Goal: Transaction & Acquisition: Book appointment/travel/reservation

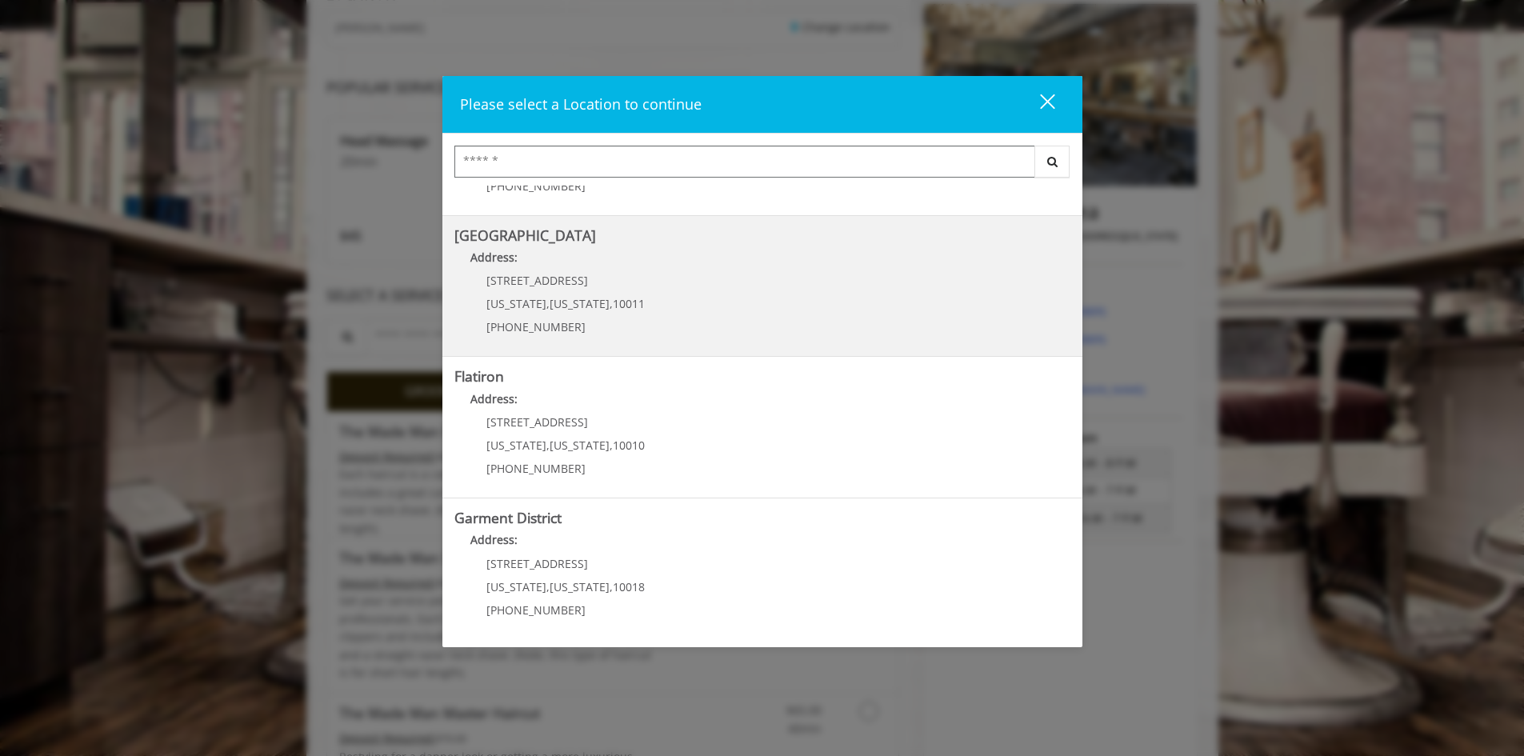
scroll to position [240, 0]
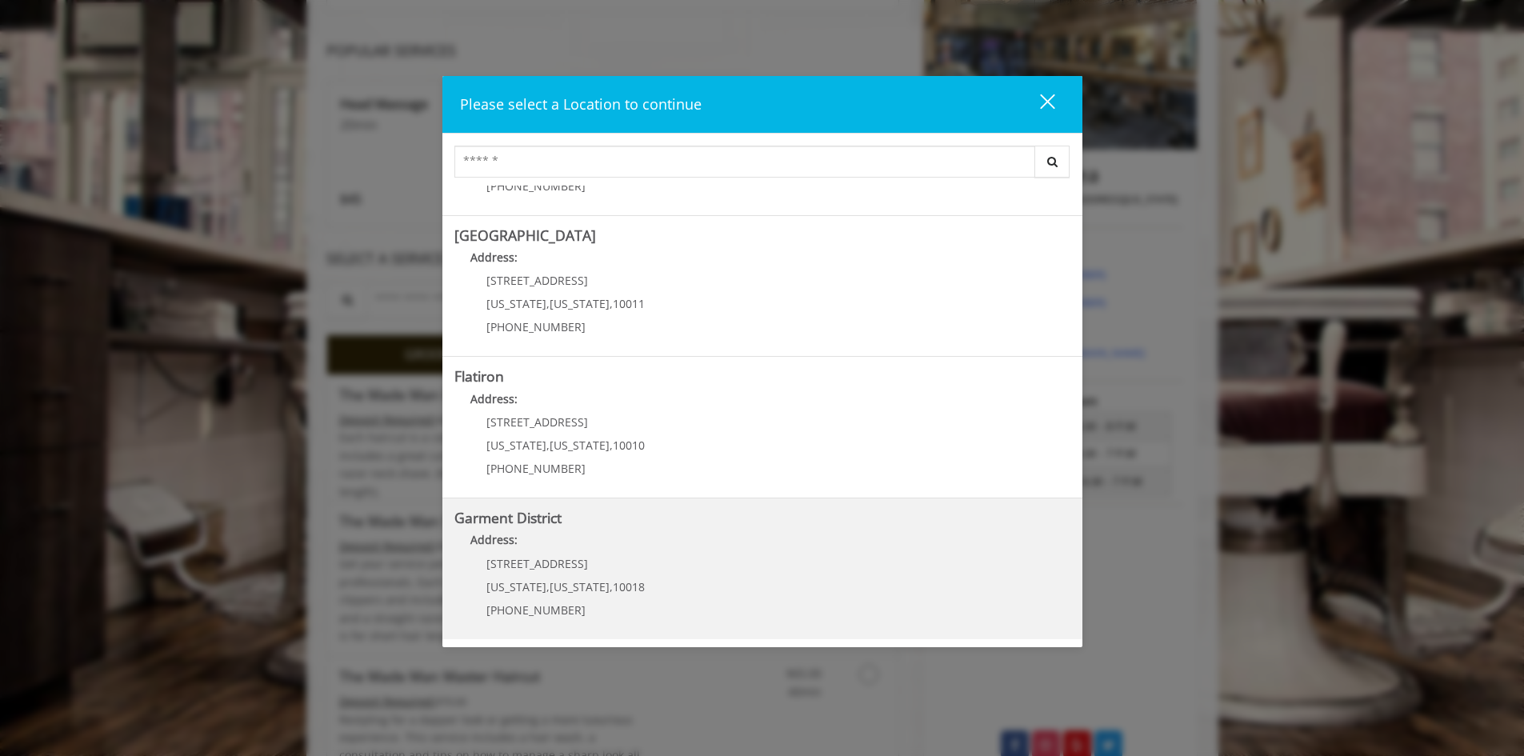
click at [710, 602] on District "Garment District Address: 1400 Broadway New York , New York , 10018 (212) 997-4…" at bounding box center [762, 568] width 616 height 117
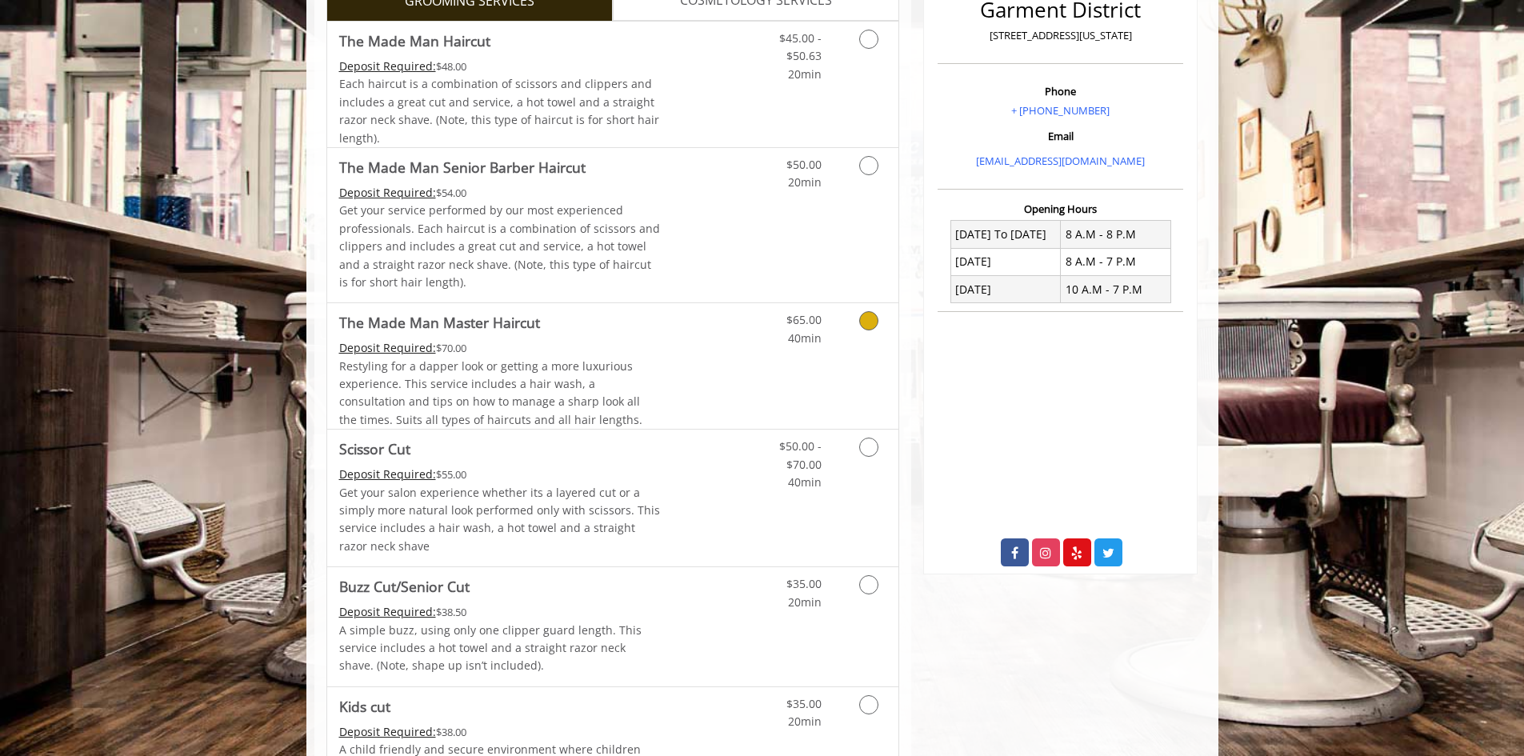
scroll to position [480, 0]
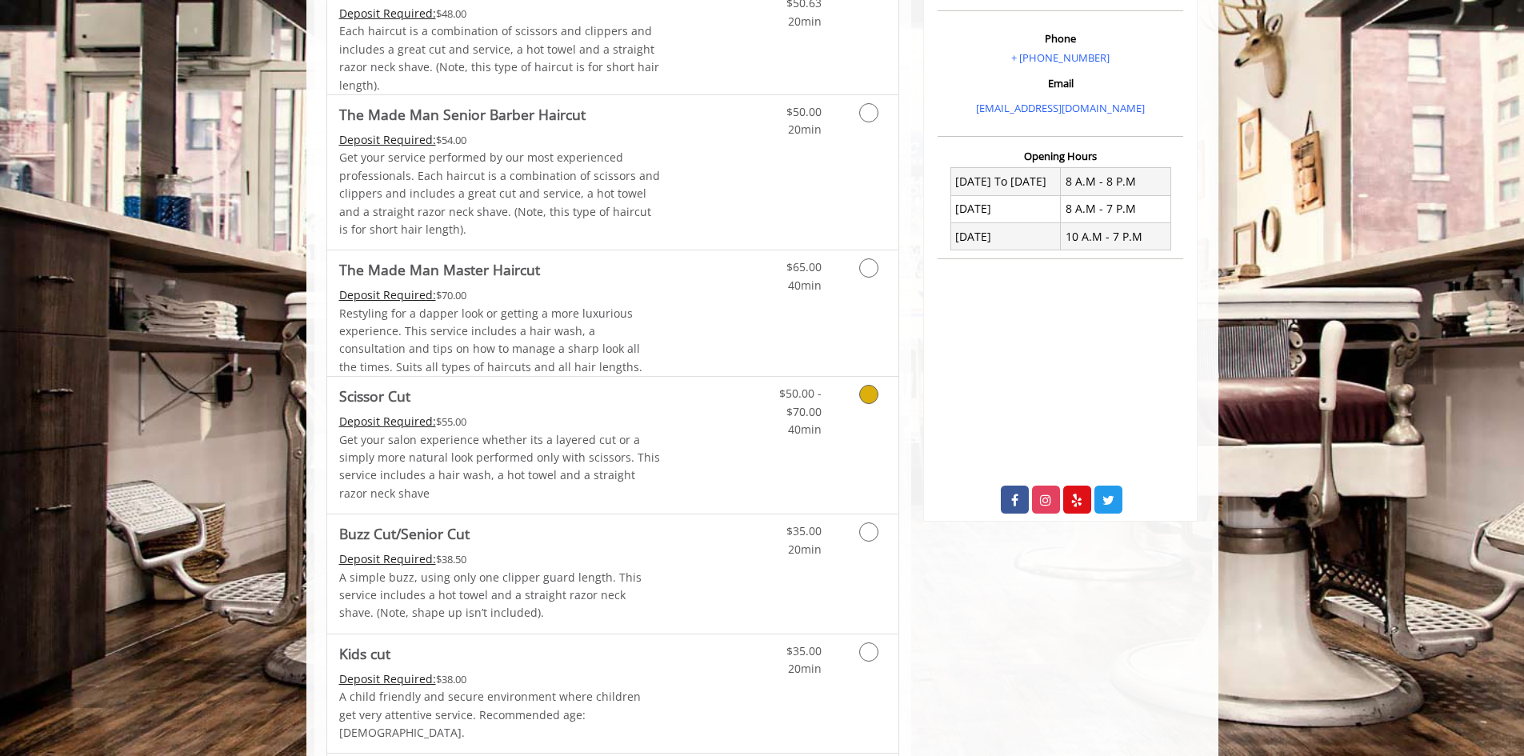
click at [567, 428] on div "Deposit Required: $55.00" at bounding box center [500, 422] width 322 height 18
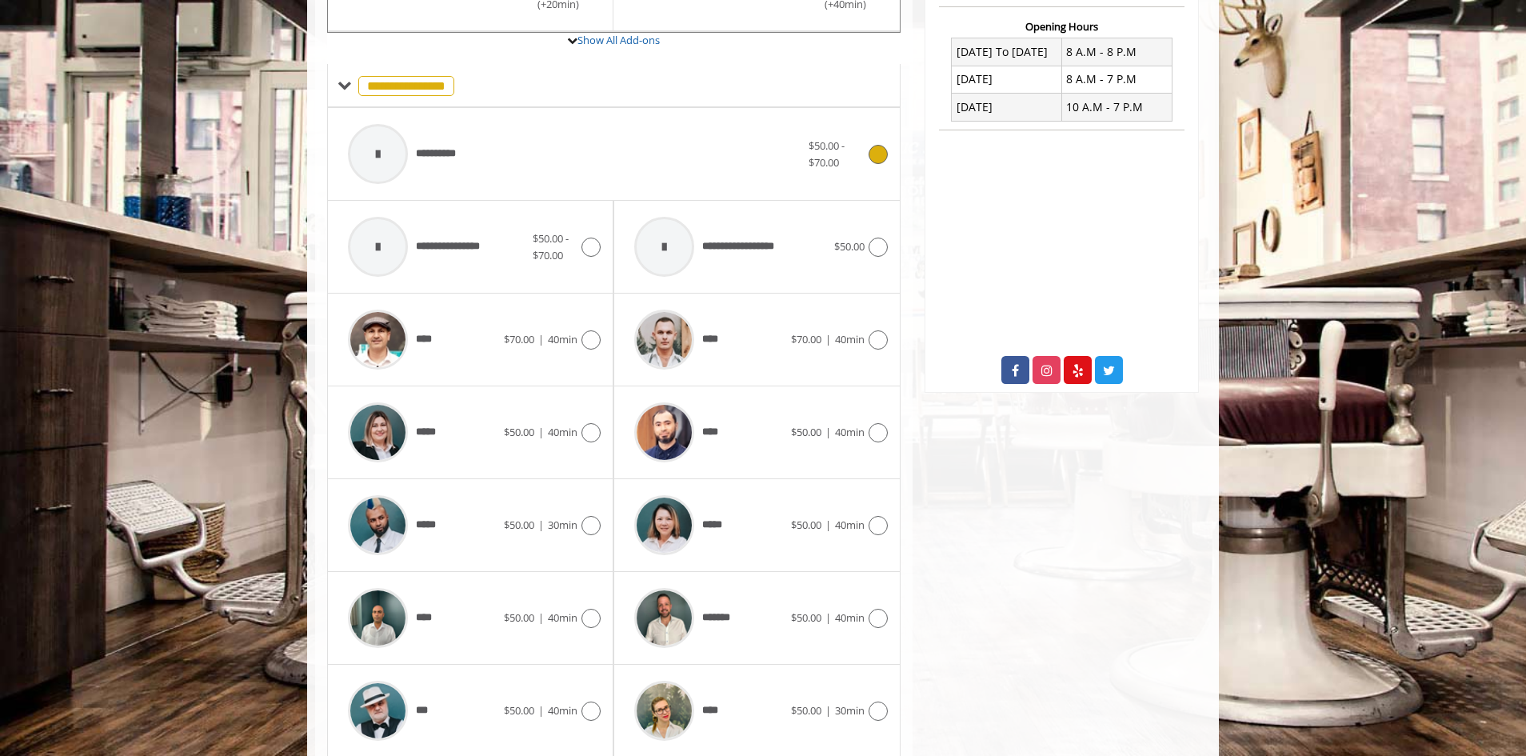
scroll to position [653, 0]
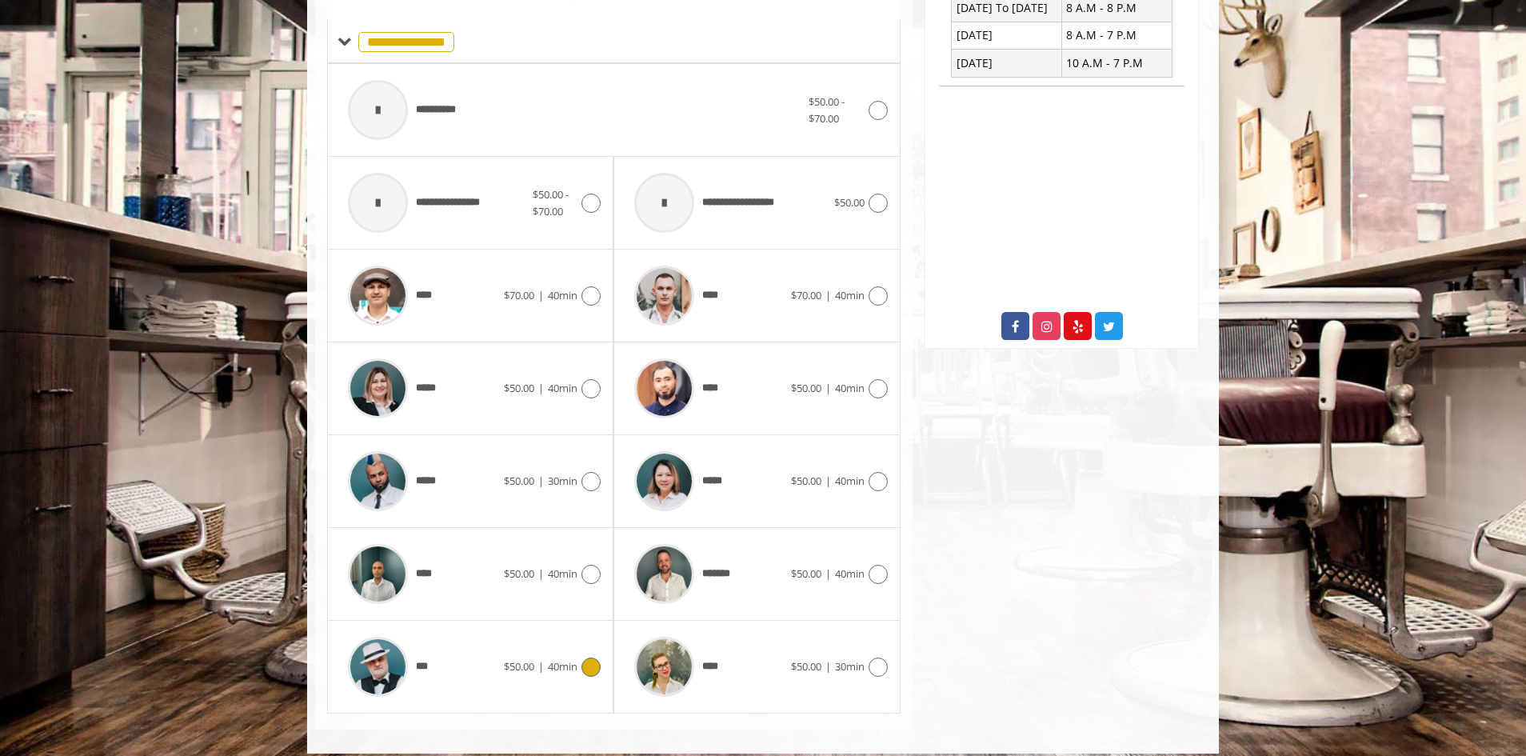
click at [449, 662] on div "***" at bounding box center [422, 667] width 164 height 76
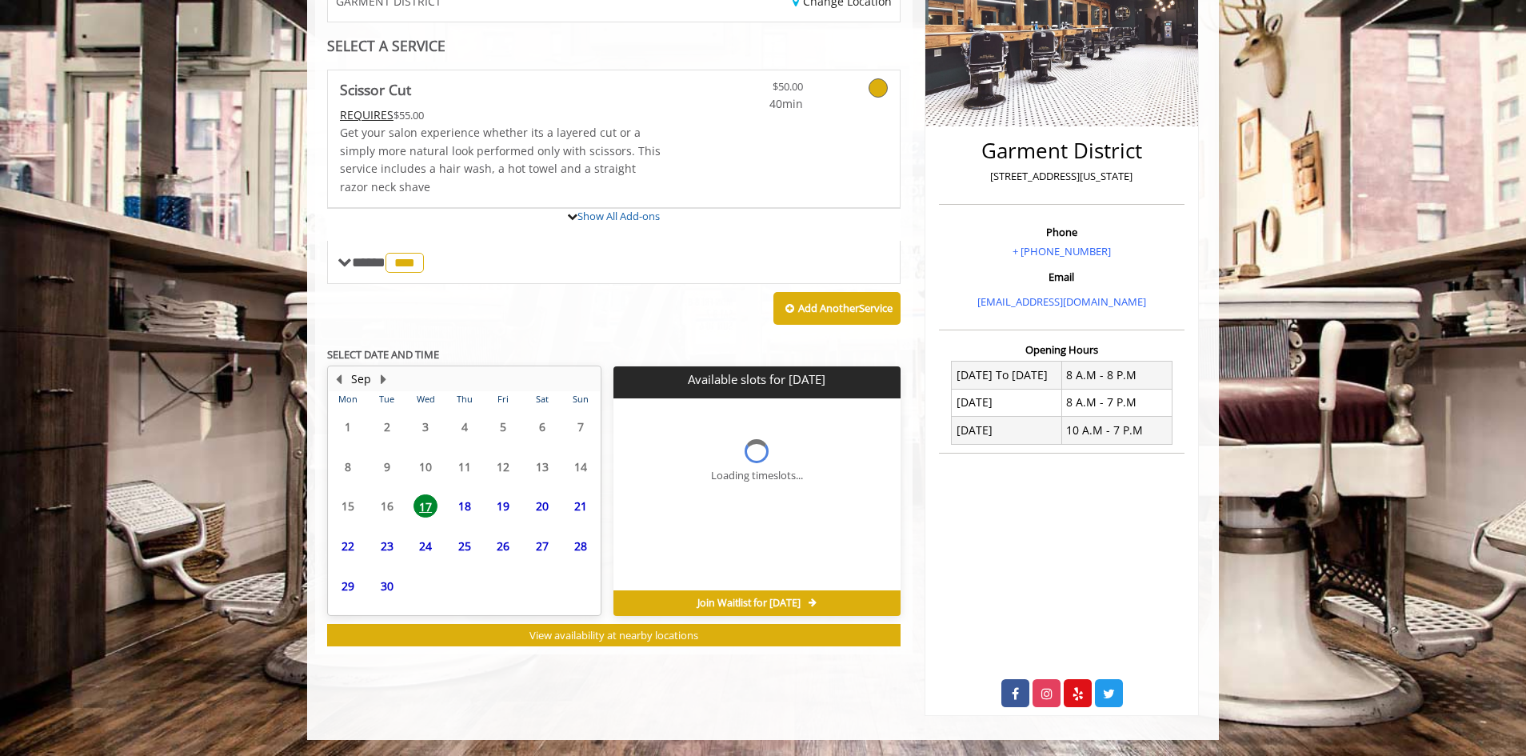
scroll to position [286, 0]
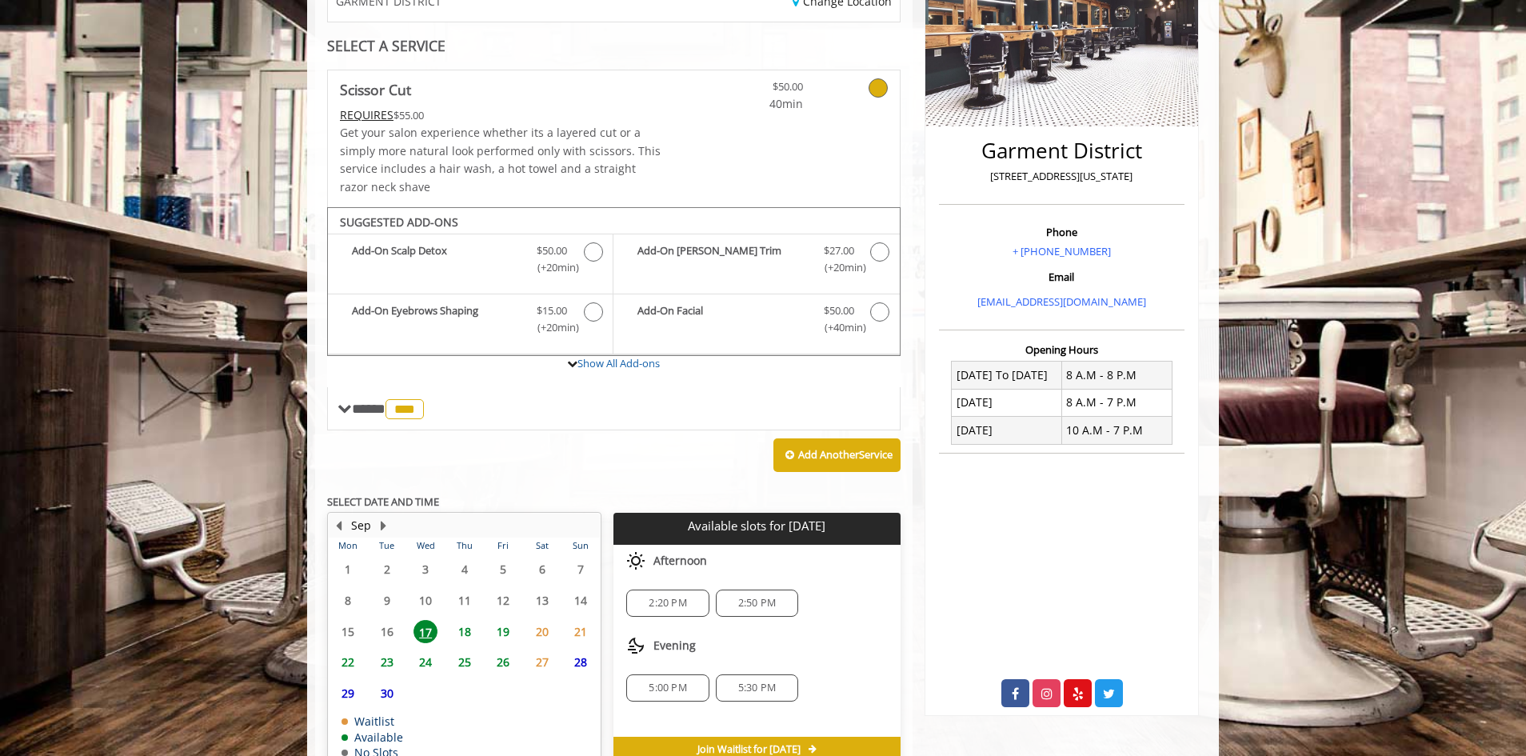
click at [544, 629] on span "20" at bounding box center [542, 631] width 24 height 23
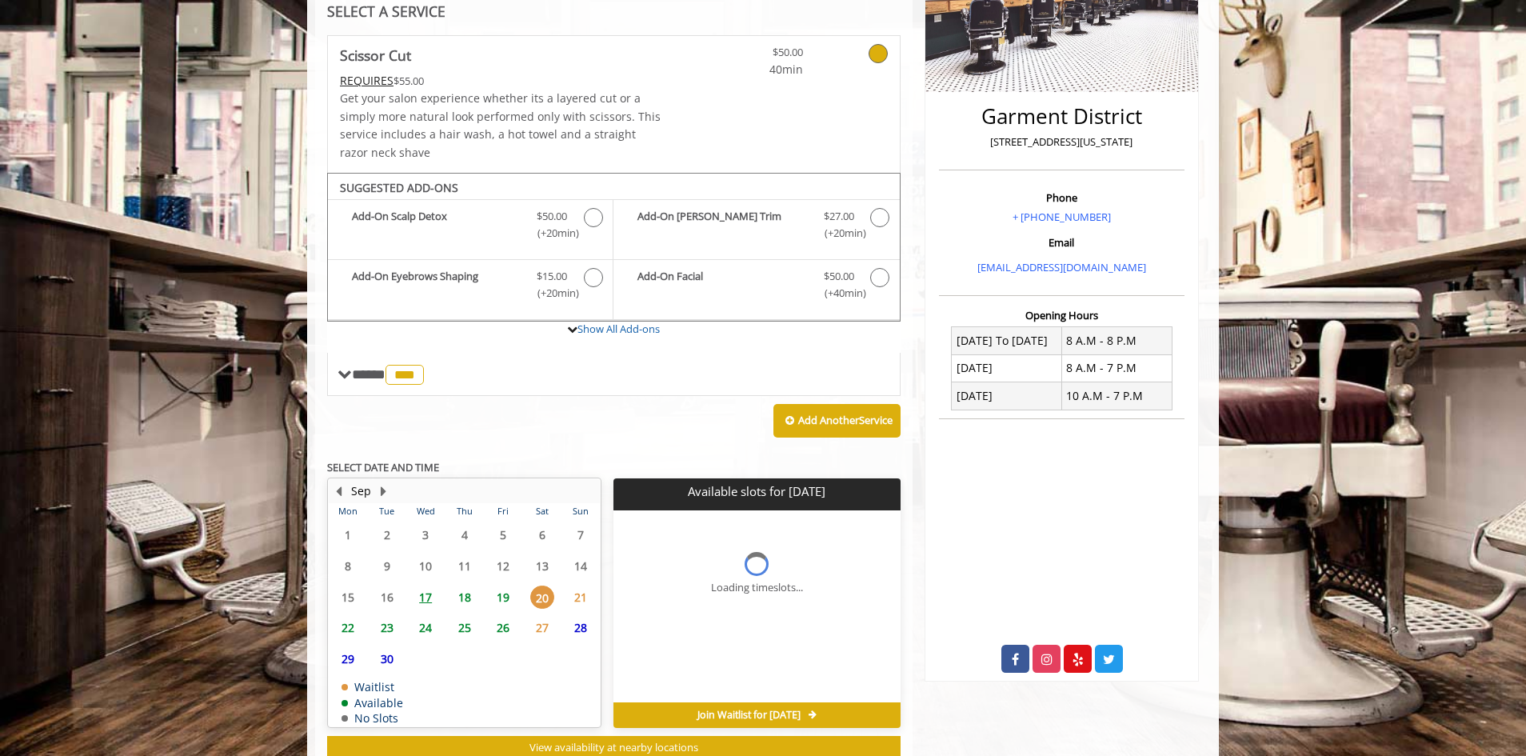
scroll to position [372, 0]
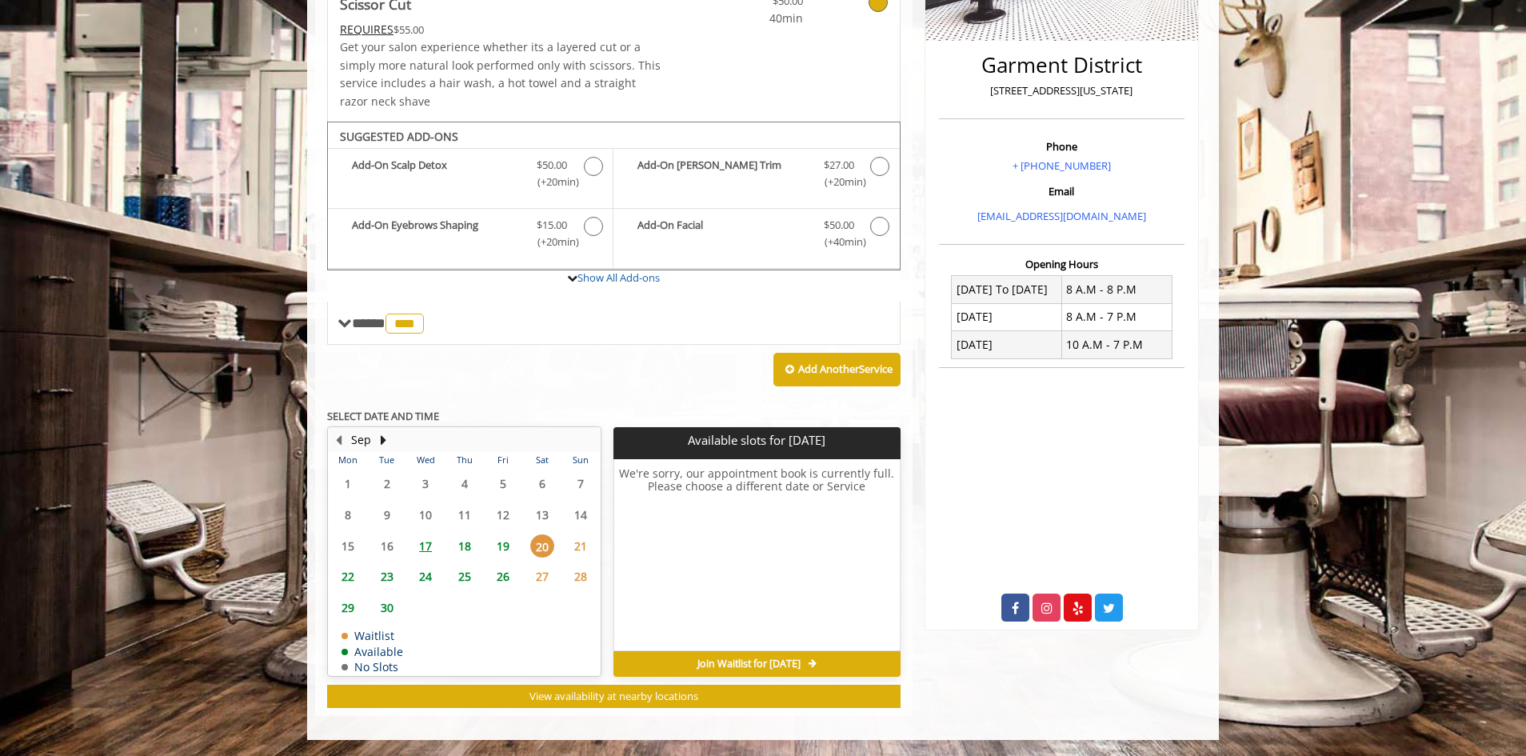
click at [427, 544] on span "17" at bounding box center [426, 545] width 24 height 23
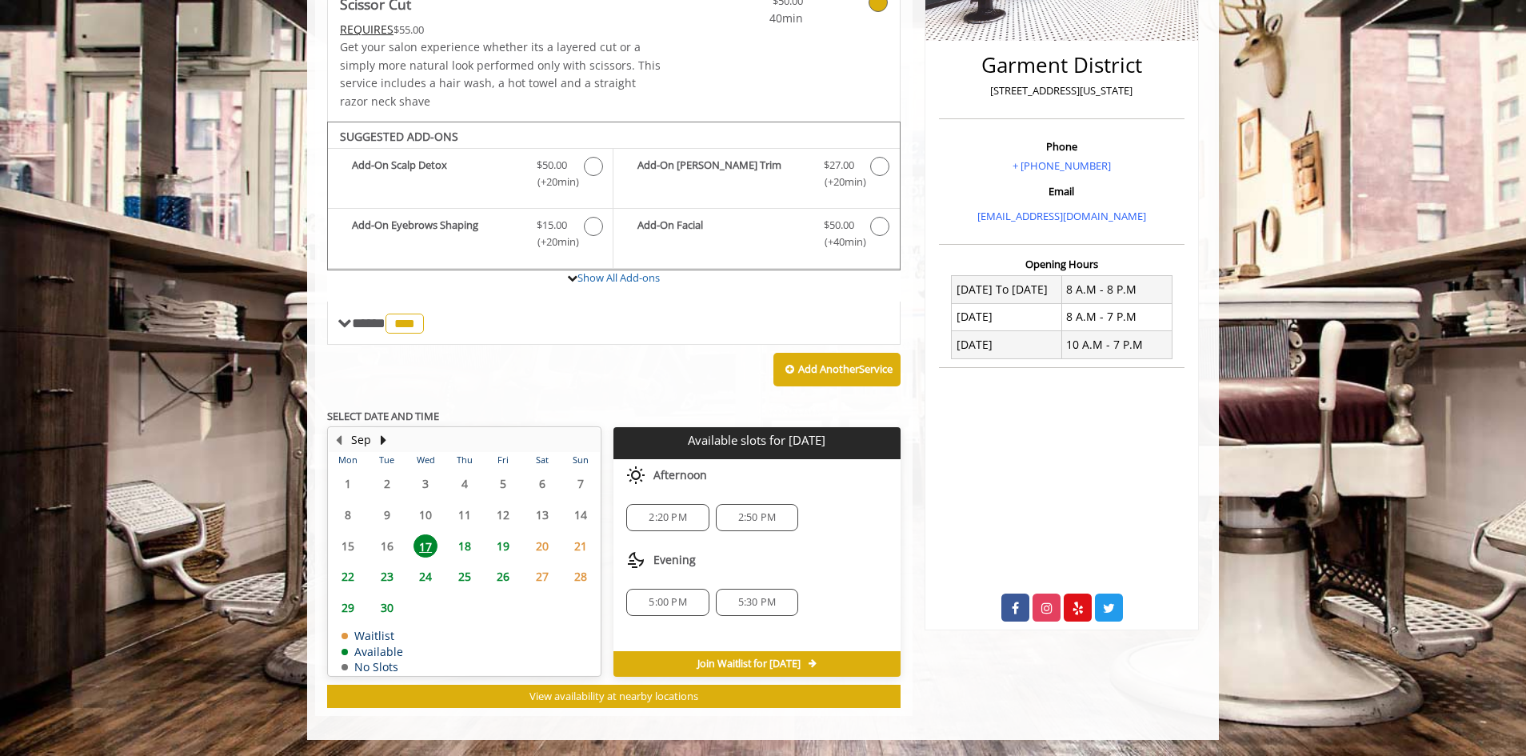
click at [458, 542] on span "18" at bounding box center [465, 545] width 24 height 23
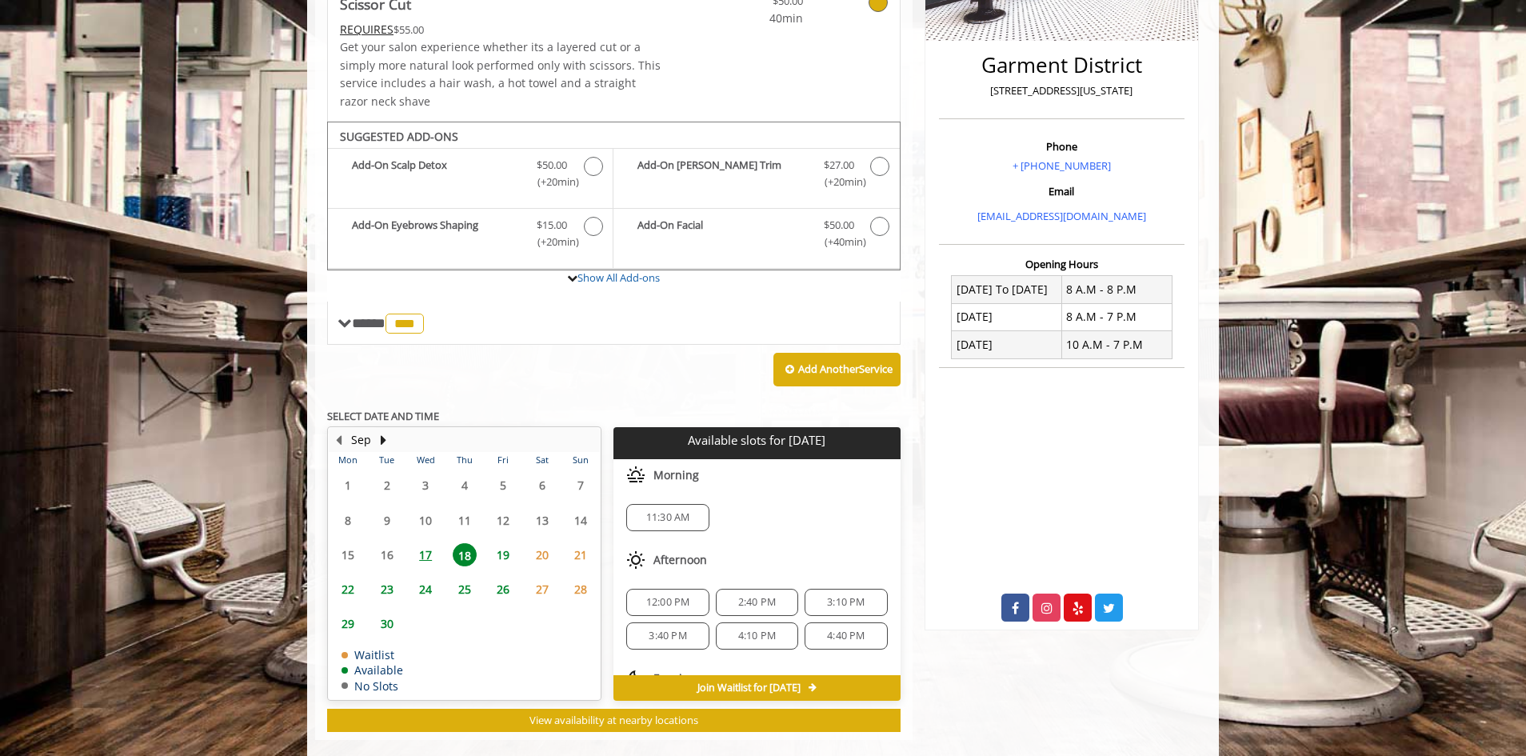
click at [505, 557] on span "19" at bounding box center [503, 554] width 24 height 23
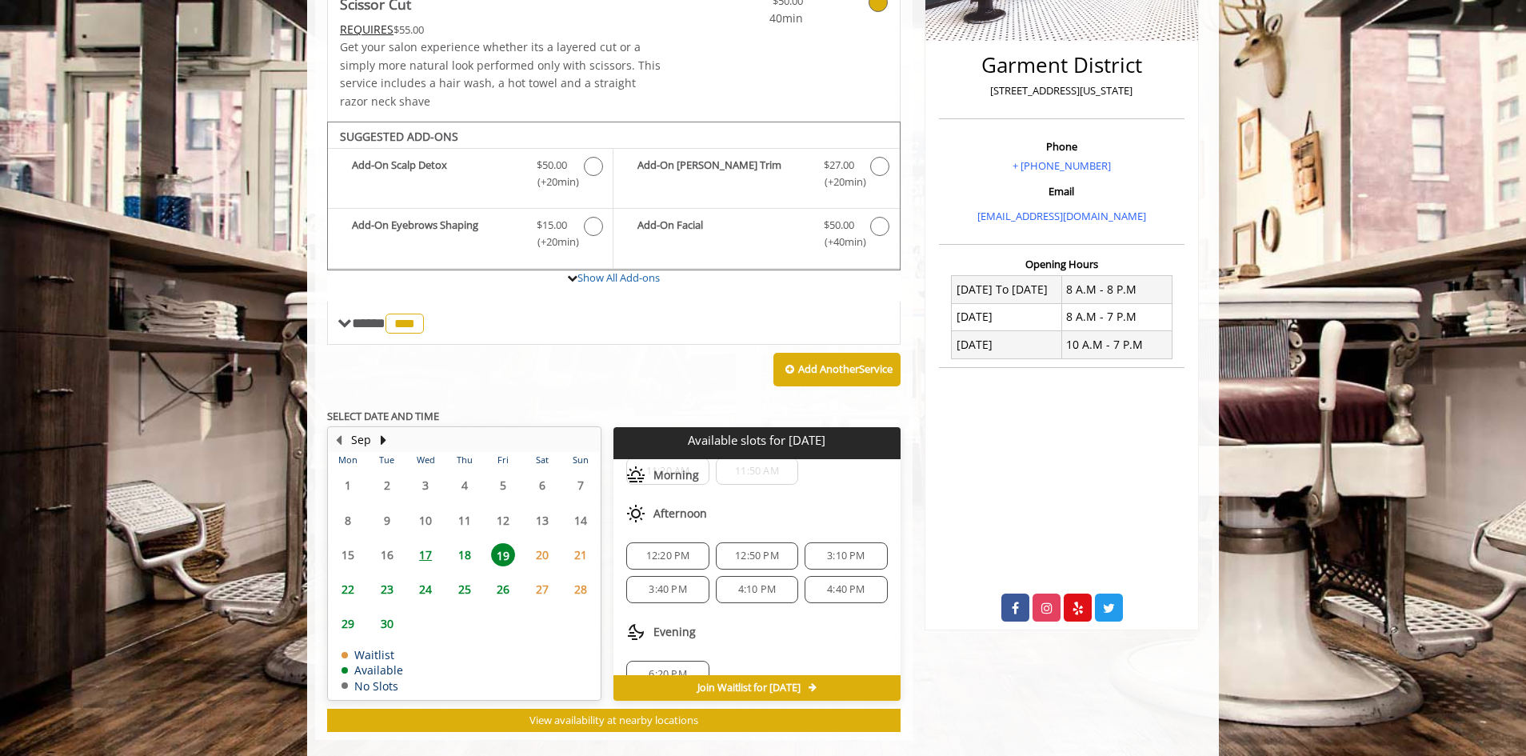
scroll to position [106, 0]
click at [548, 558] on span "20" at bounding box center [542, 554] width 24 height 23
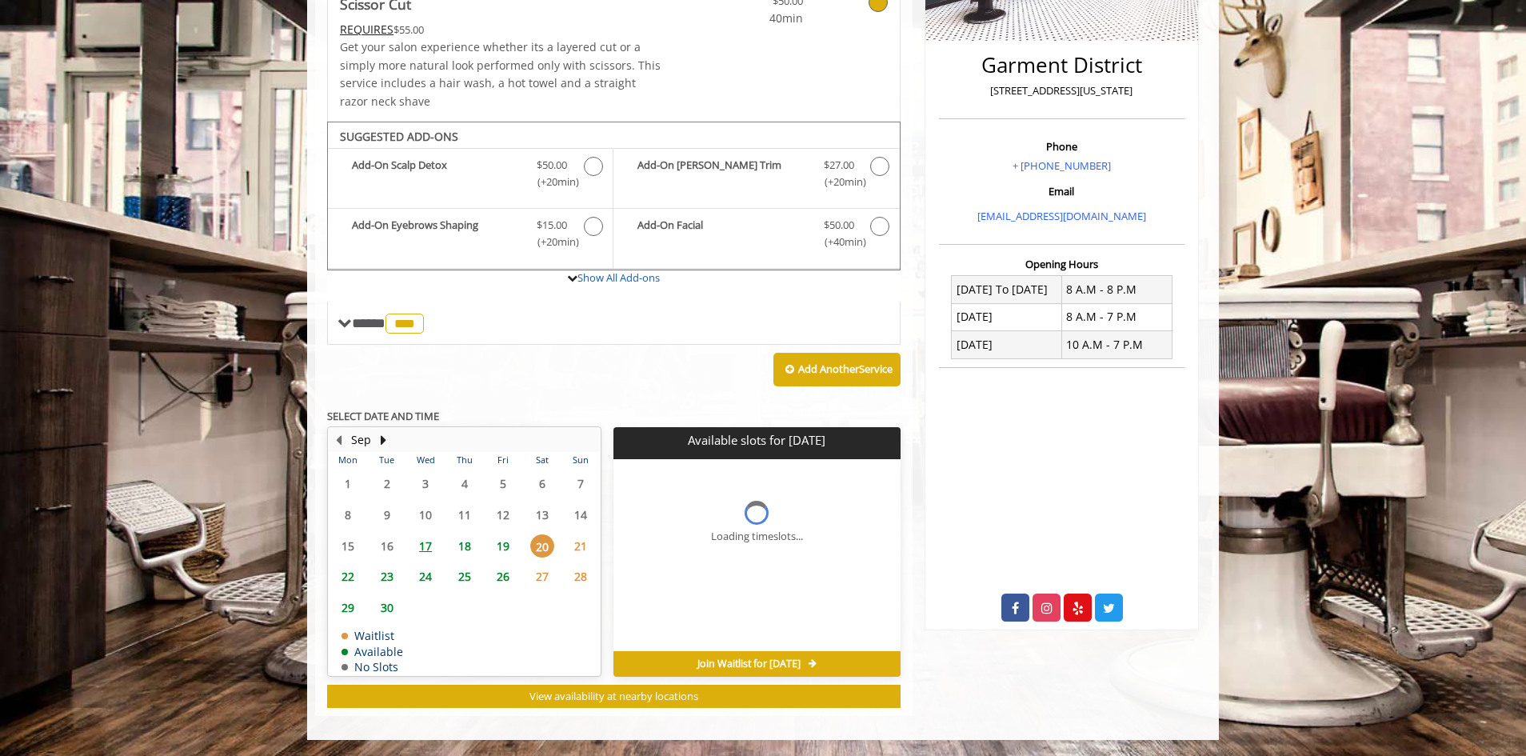
scroll to position [0, 0]
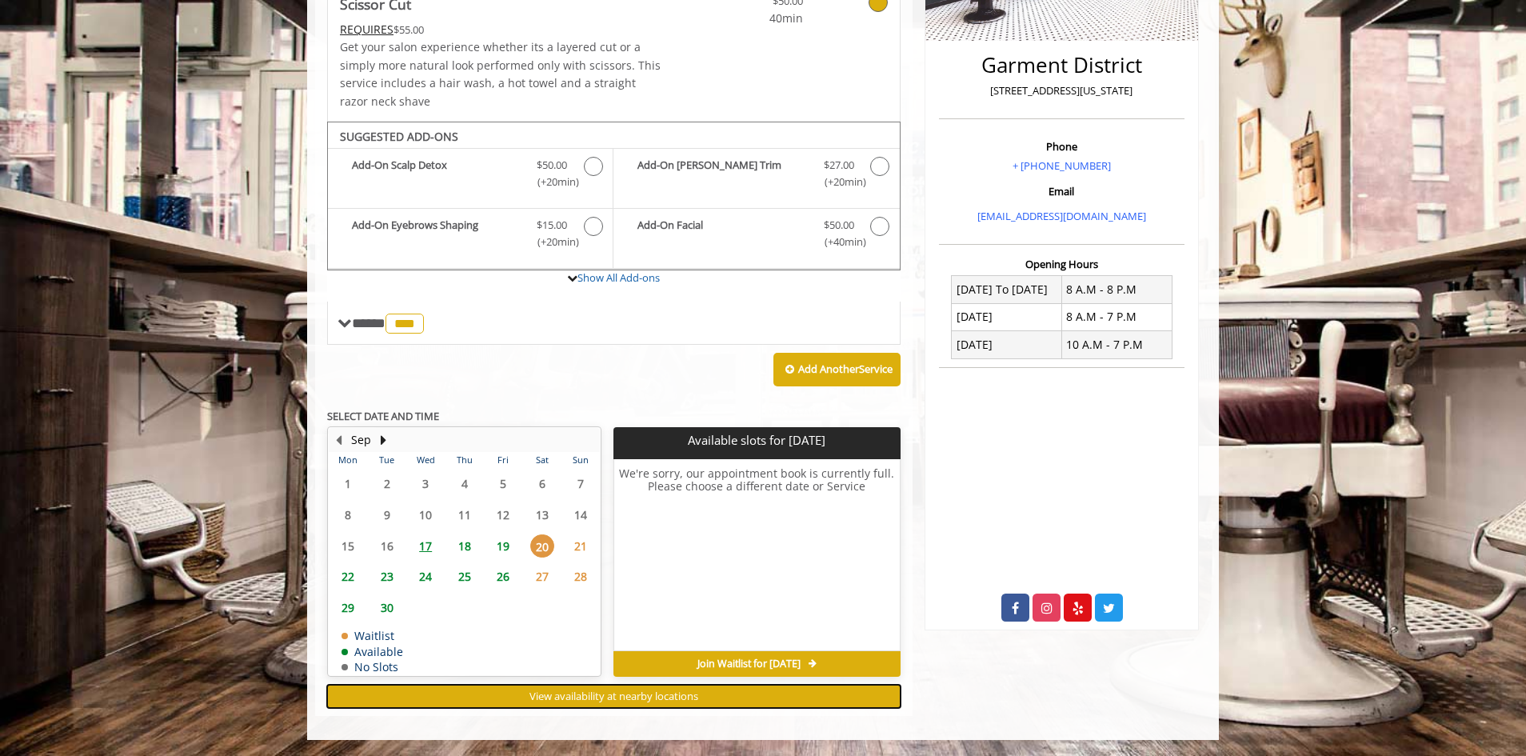
click at [657, 701] on span "View availability at nearby locations" at bounding box center [614, 696] width 169 height 14
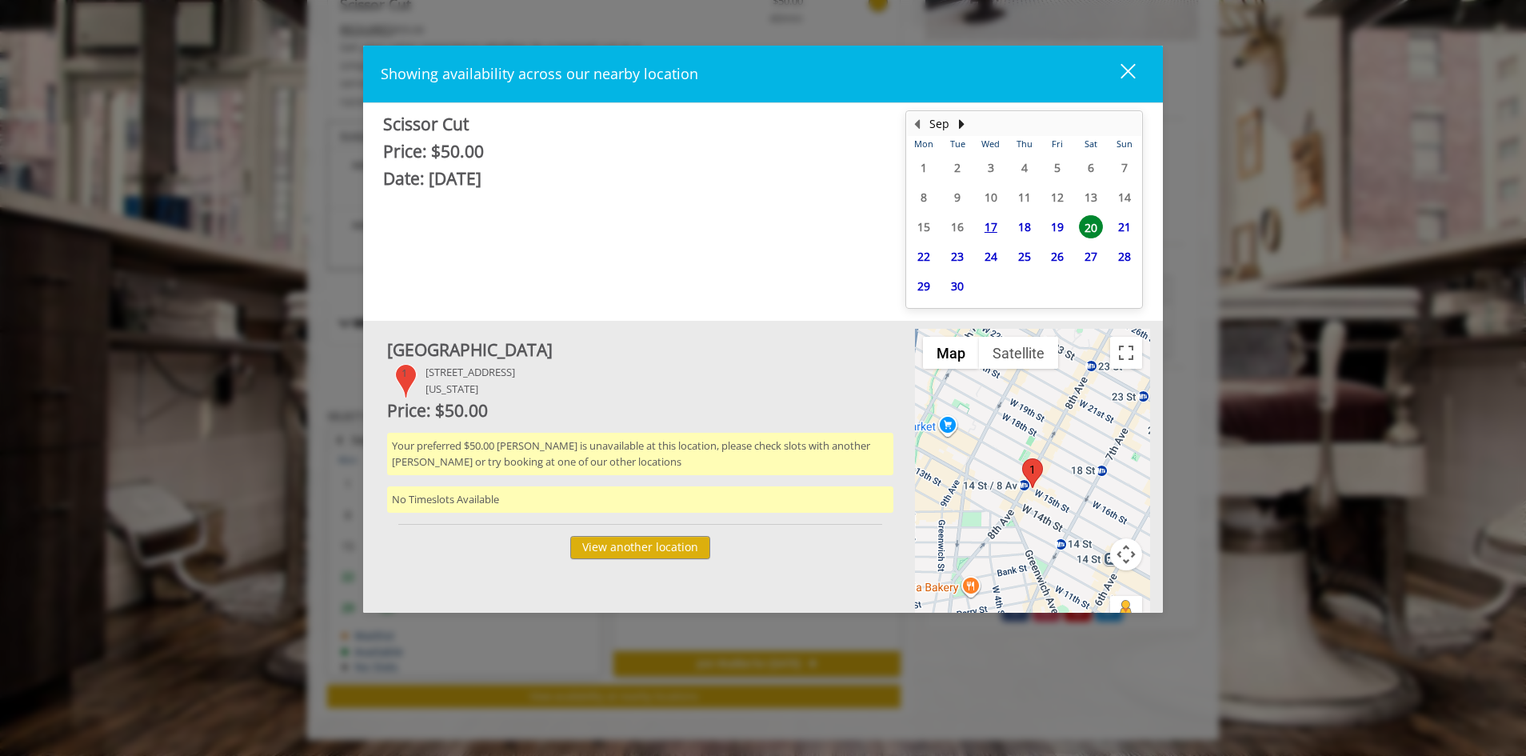
click at [1113, 219] on span "21" at bounding box center [1125, 226] width 24 height 23
click at [923, 253] on span "22" at bounding box center [924, 256] width 24 height 23
click at [1137, 75] on button "close" at bounding box center [1118, 74] width 54 height 33
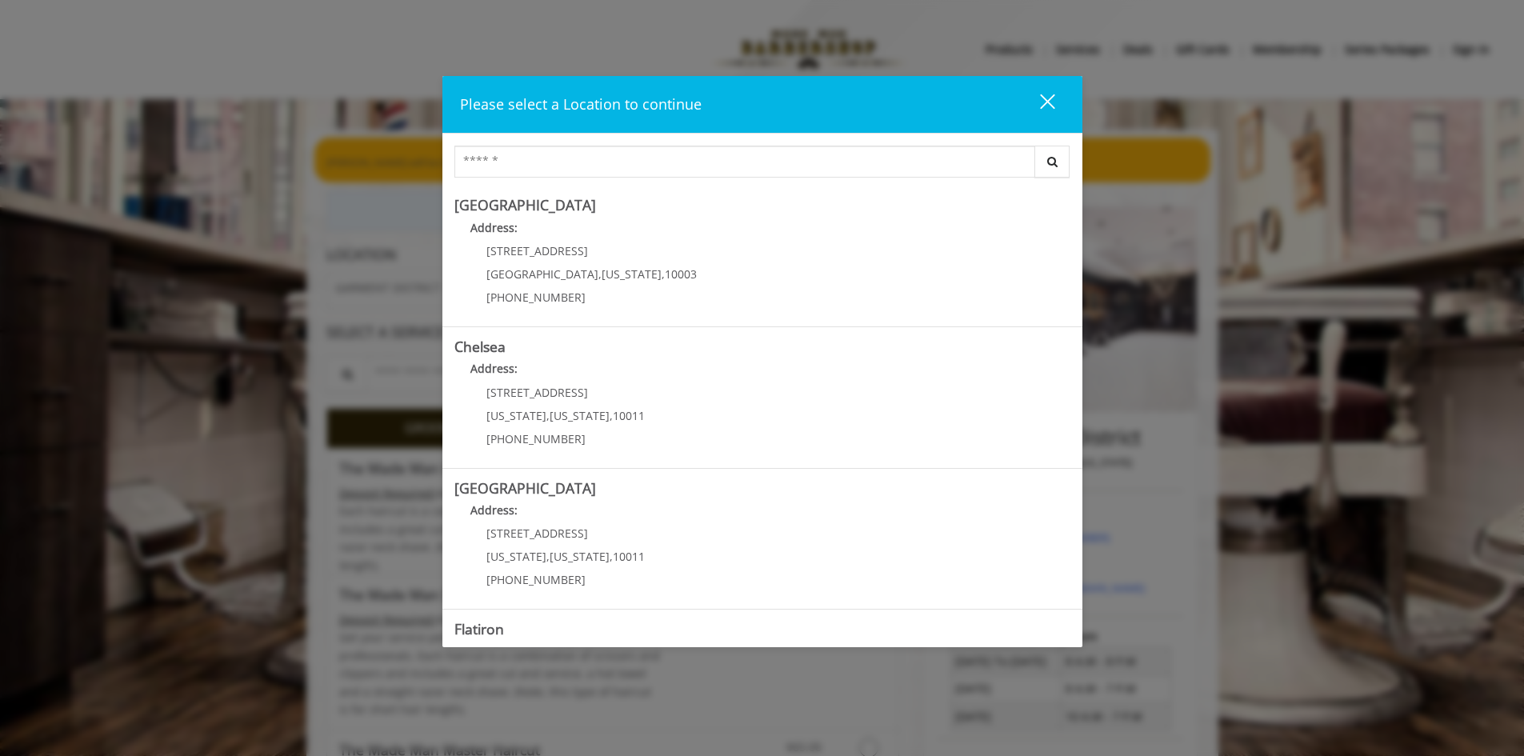
click at [1043, 104] on div "close dialog" at bounding box center [1046, 101] width 15 height 15
